Goal: Transaction & Acquisition: Purchase product/service

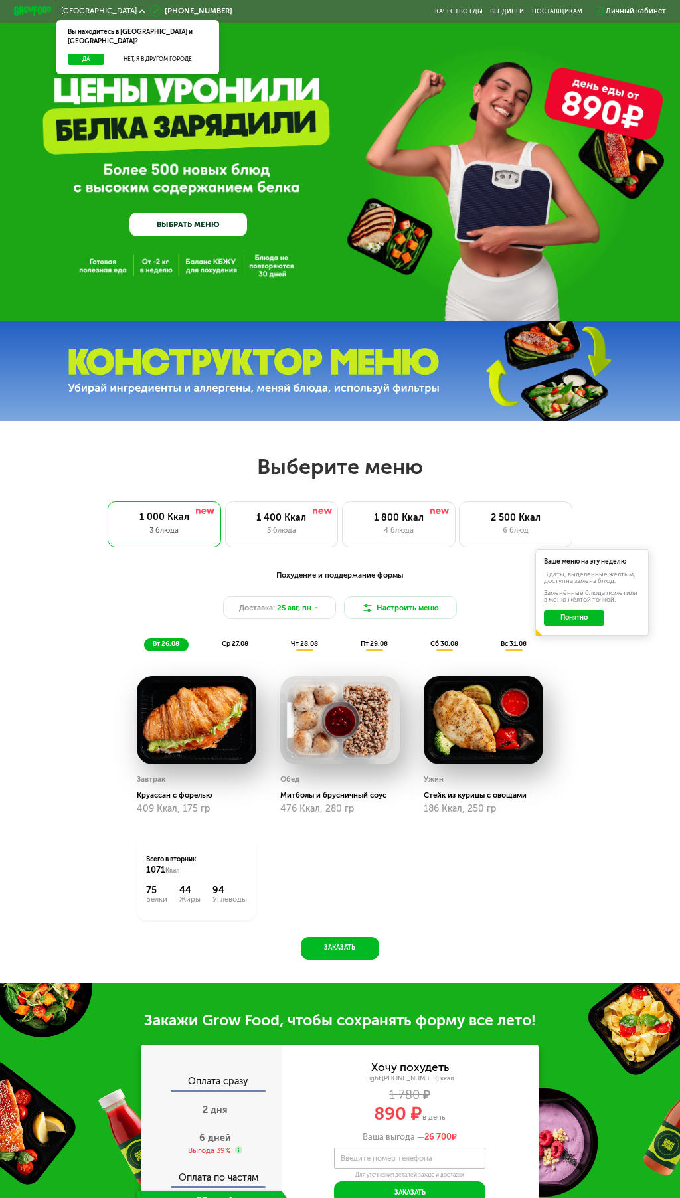
click at [218, 219] on link "ВЫБРАТЬ МЕНЮ" at bounding box center [189, 225] width 118 height 24
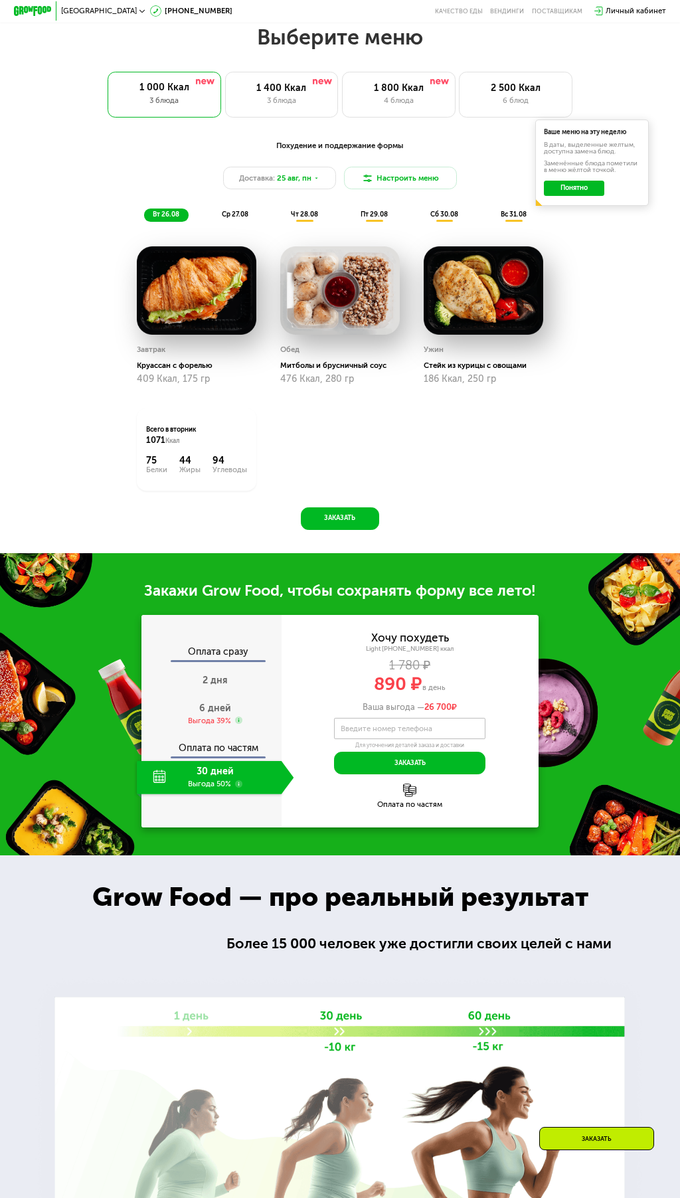
scroll to position [436, 0]
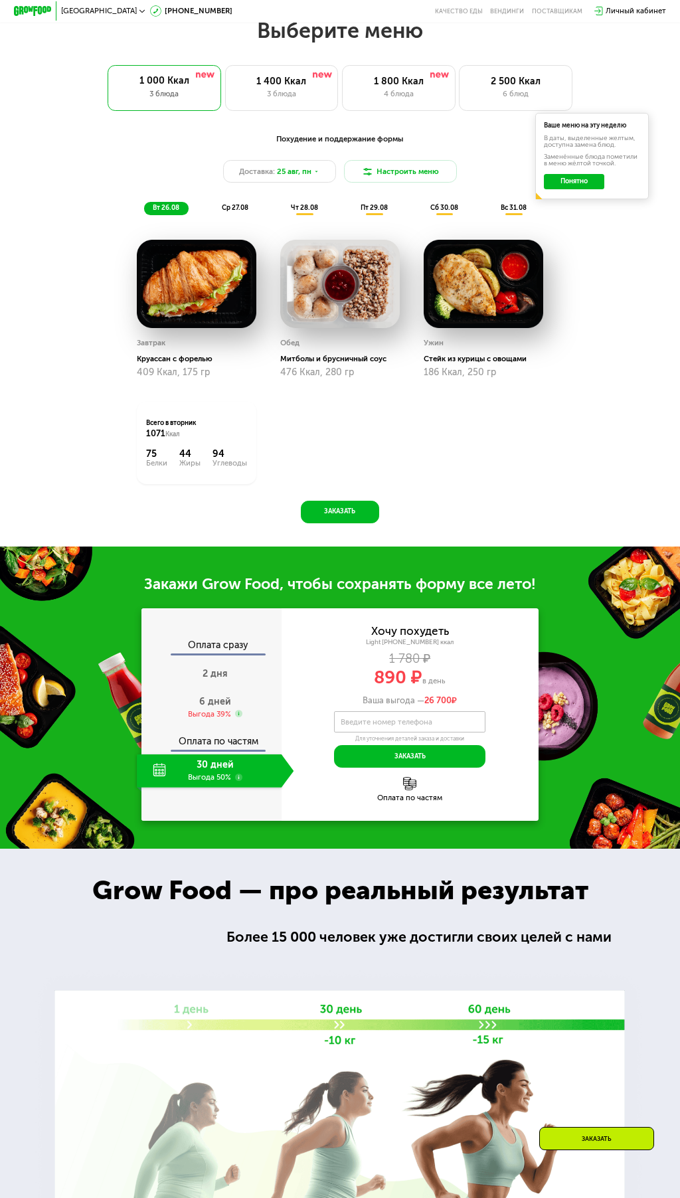
click at [224, 207] on div "Похудение и поддержание формы Доставка: [DATE] Настроить меню вт 26.08 ср 27.08…" at bounding box center [339, 174] width 559 height 82
click at [240, 212] on span "ср 27.08" at bounding box center [235, 208] width 27 height 8
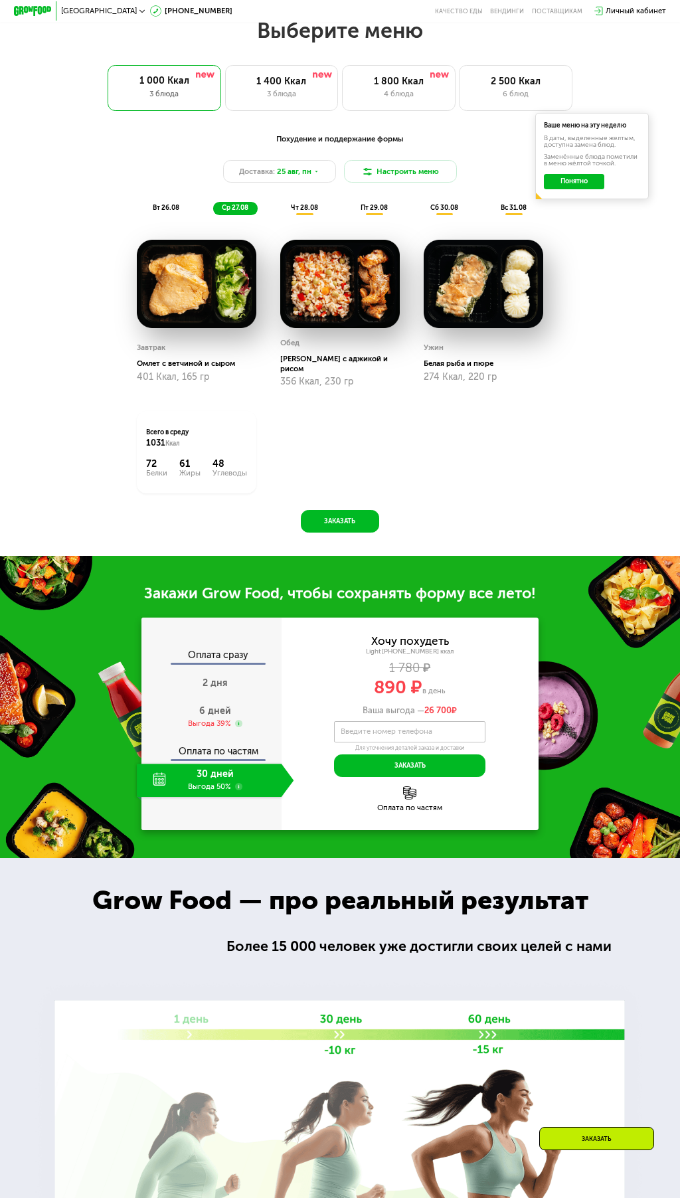
click at [305, 212] on span "чт 28.08" at bounding box center [304, 208] width 27 height 8
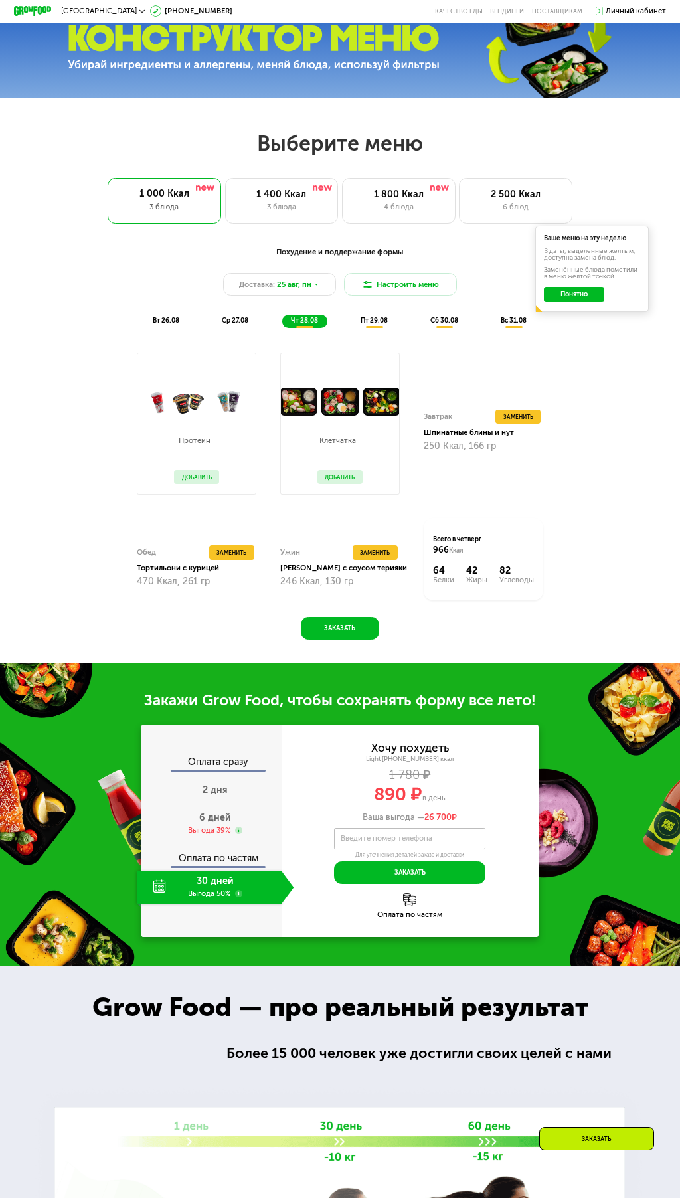
scroll to position [304, 0]
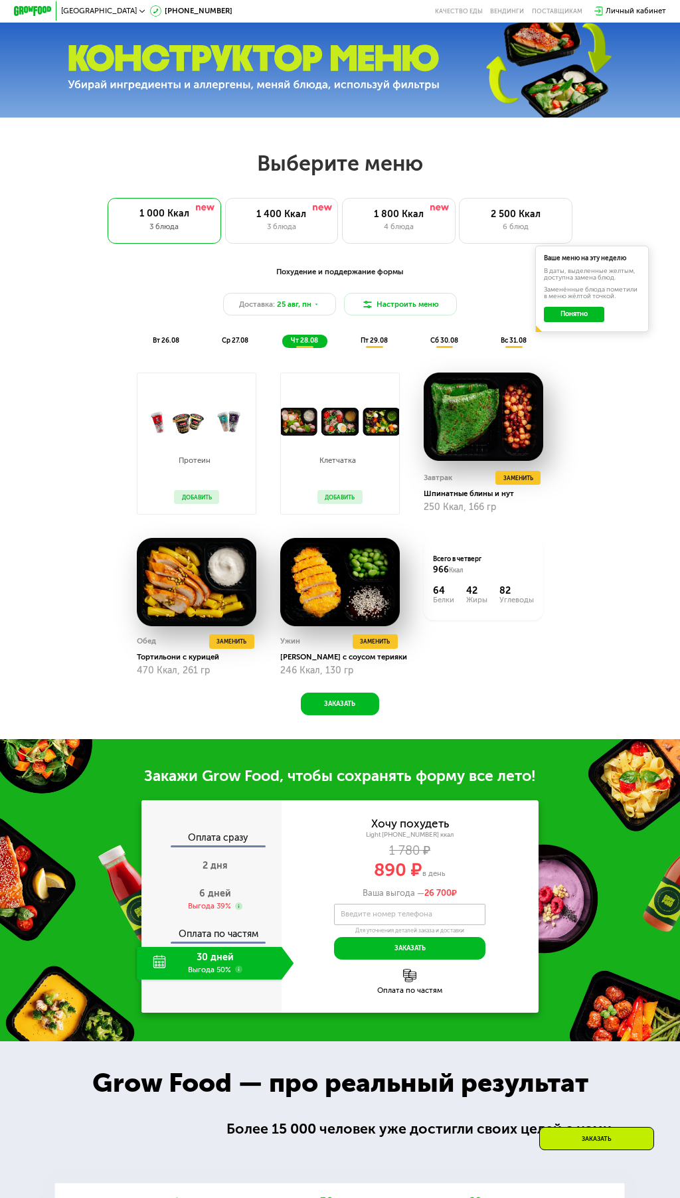
click at [368, 345] on span "пт 29.08" at bounding box center [374, 341] width 27 height 8
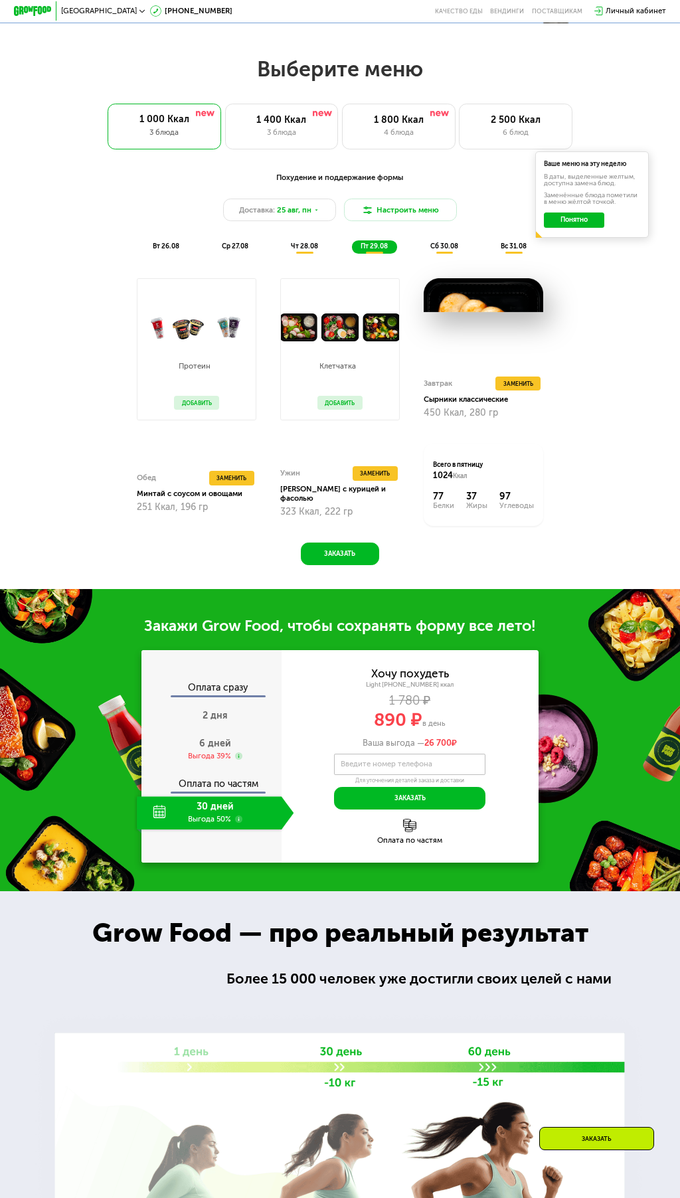
scroll to position [398, 0]
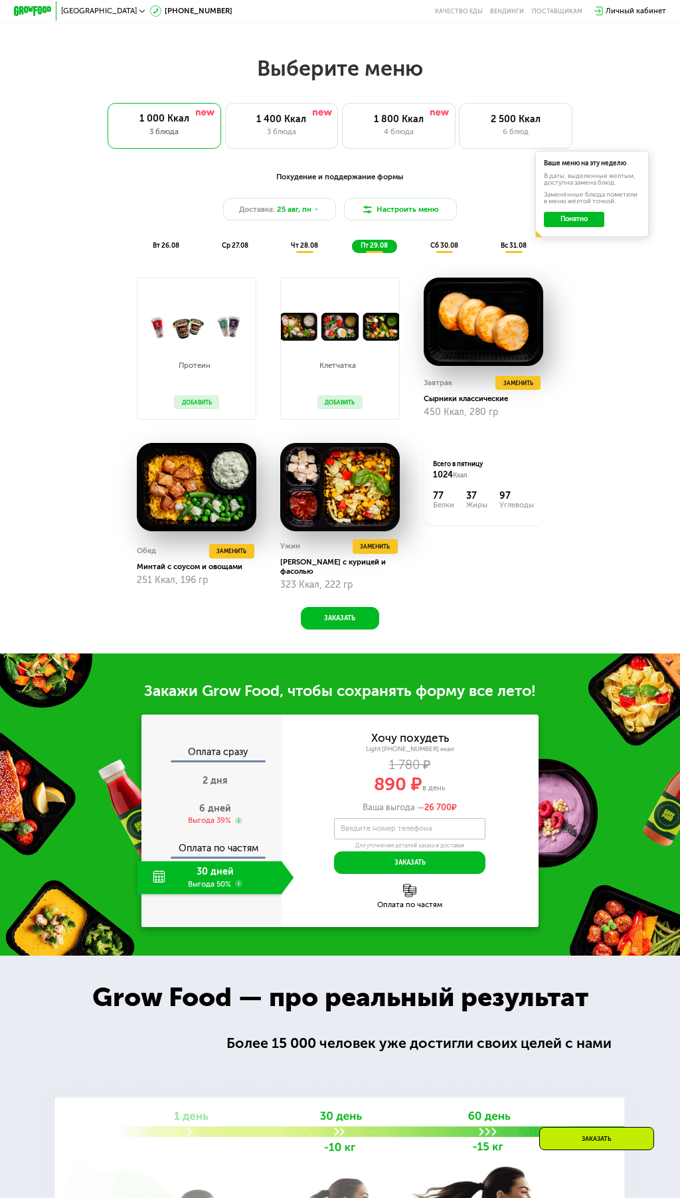
click at [205, 890] on div "30 дней Выгода 50%" at bounding box center [209, 877] width 145 height 33
click at [208, 825] on div "Выгода 39%" at bounding box center [209, 821] width 43 height 11
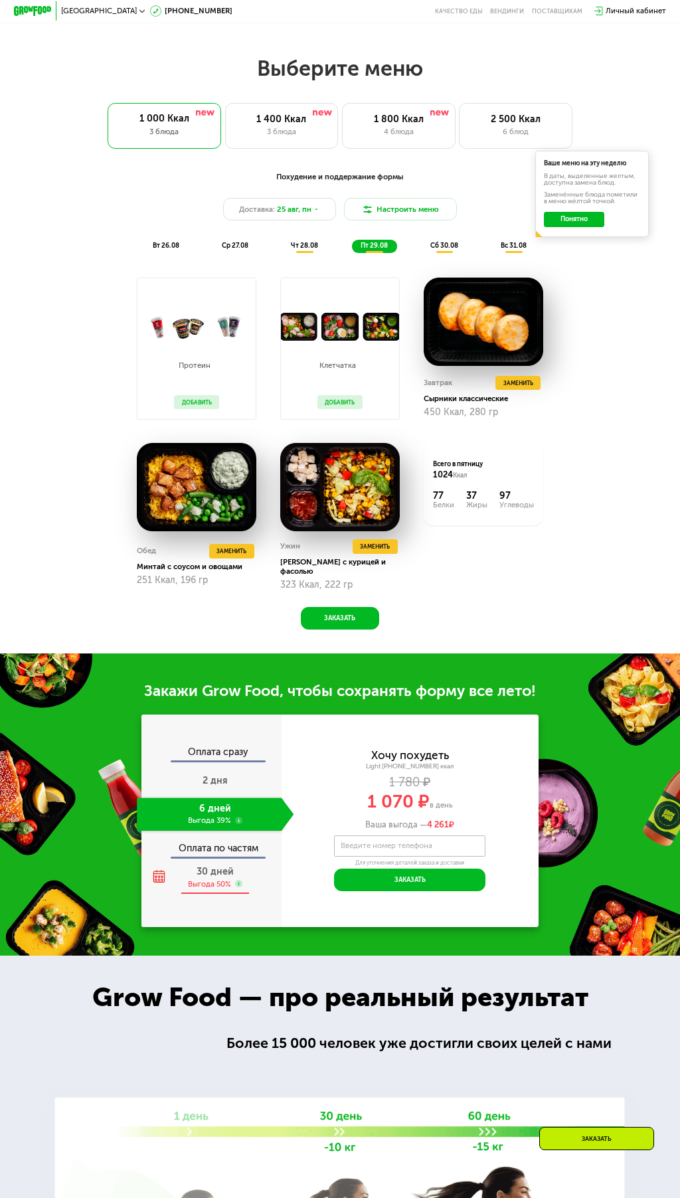
click at [209, 887] on div "Выгода 50%" at bounding box center [209, 884] width 43 height 11
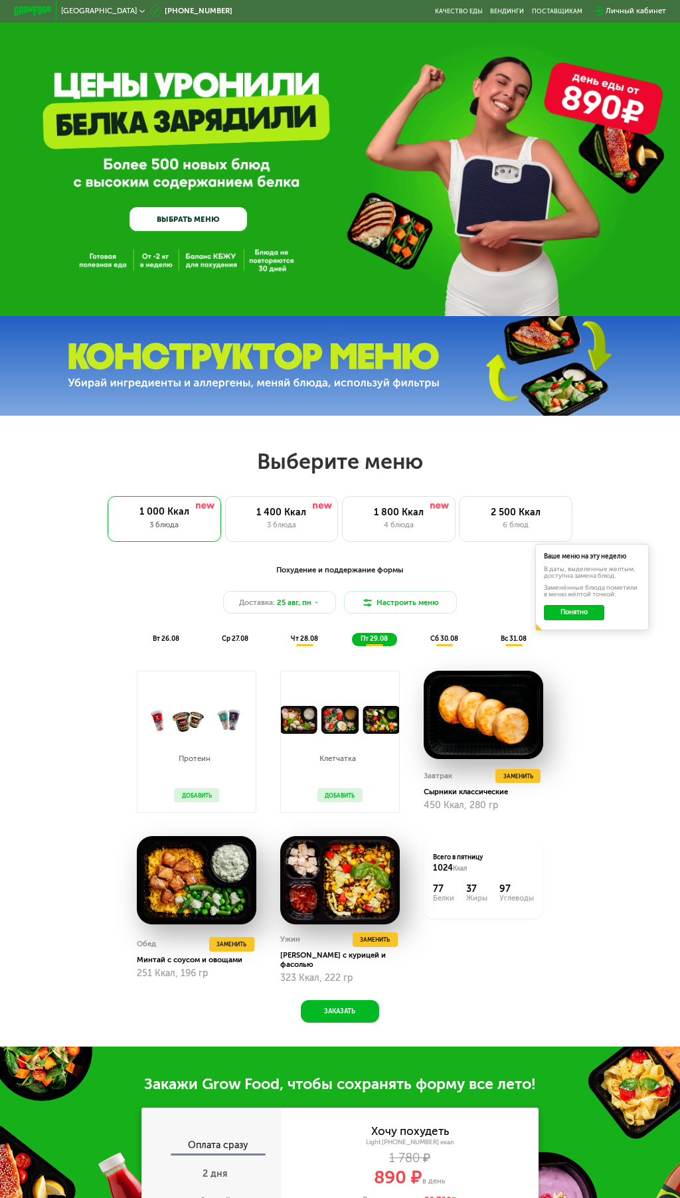
scroll to position [0, 0]
